Goal: Find contact information: Find contact information

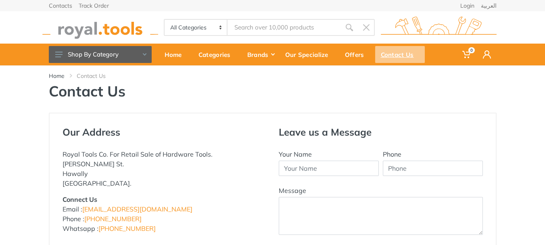
click at [391, 56] on div "Contact Us" at bounding box center [400, 54] width 50 height 17
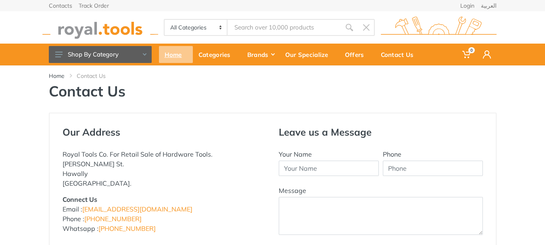
click at [176, 60] on div "Home" at bounding box center [176, 54] width 34 height 17
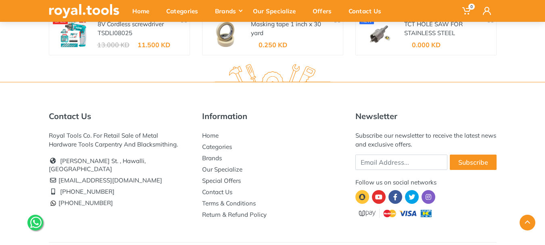
scroll to position [1482, 0]
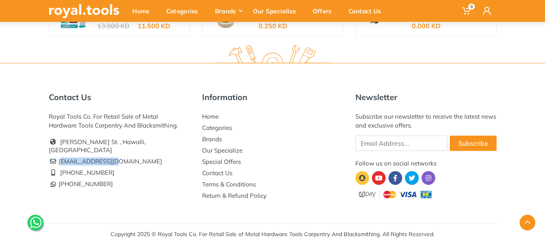
drag, startPoint x: 109, startPoint y: 150, endPoint x: 62, endPoint y: 152, distance: 47.2
click at [59, 156] on li "[EMAIL_ADDRESS][DOMAIN_NAME]" at bounding box center [119, 161] width 141 height 11
copy li "[EMAIL_ADDRESS][DOMAIN_NAME]"
click at [146, 142] on link "[PERSON_NAME] St. , Hawalli, [GEOGRAPHIC_DATA]" at bounding box center [97, 146] width 97 height 16
